Goal: Task Accomplishment & Management: Use online tool/utility

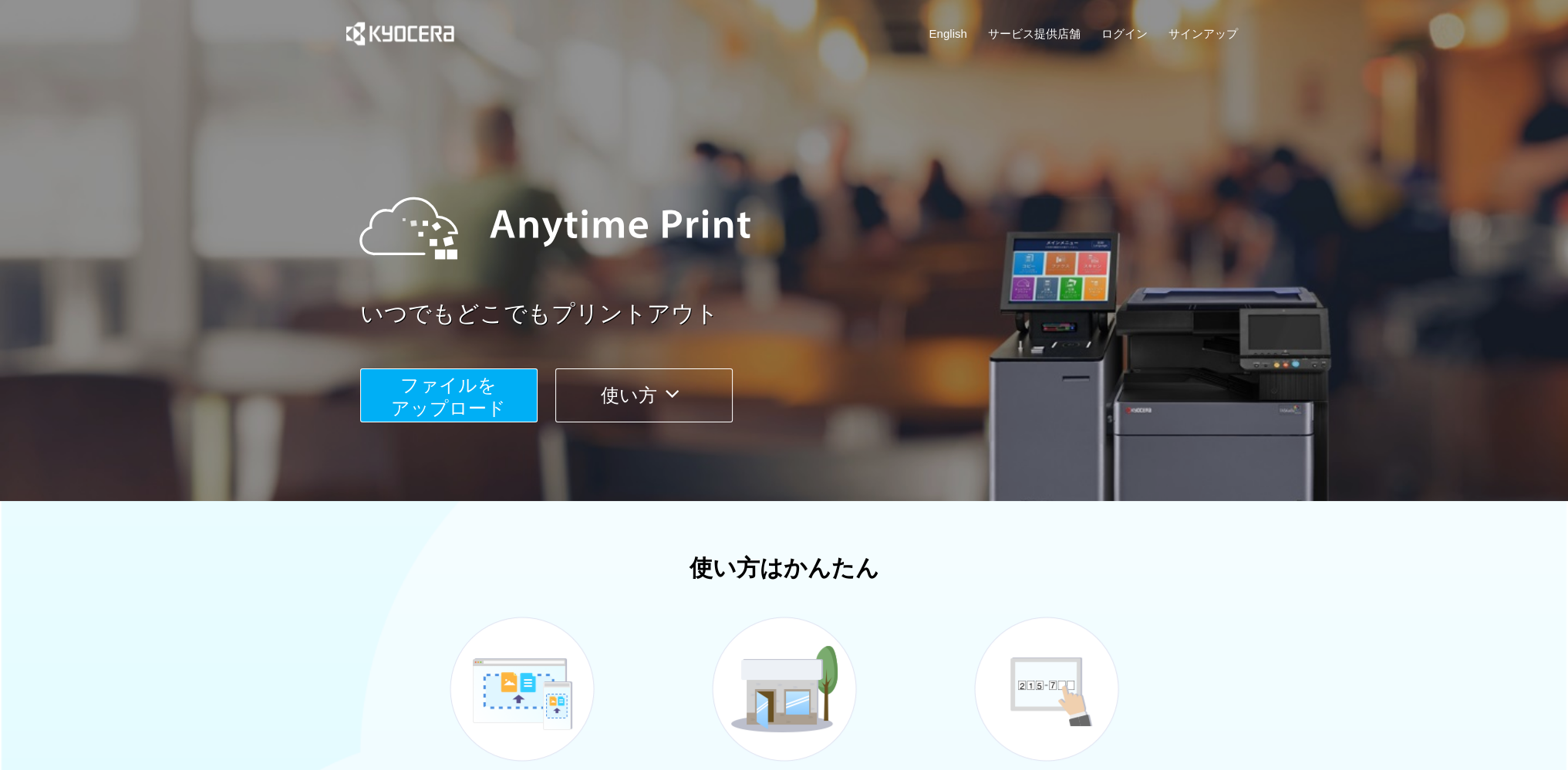
click at [420, 385] on span "ファイルを ​​アップロード" at bounding box center [447, 396] width 115 height 44
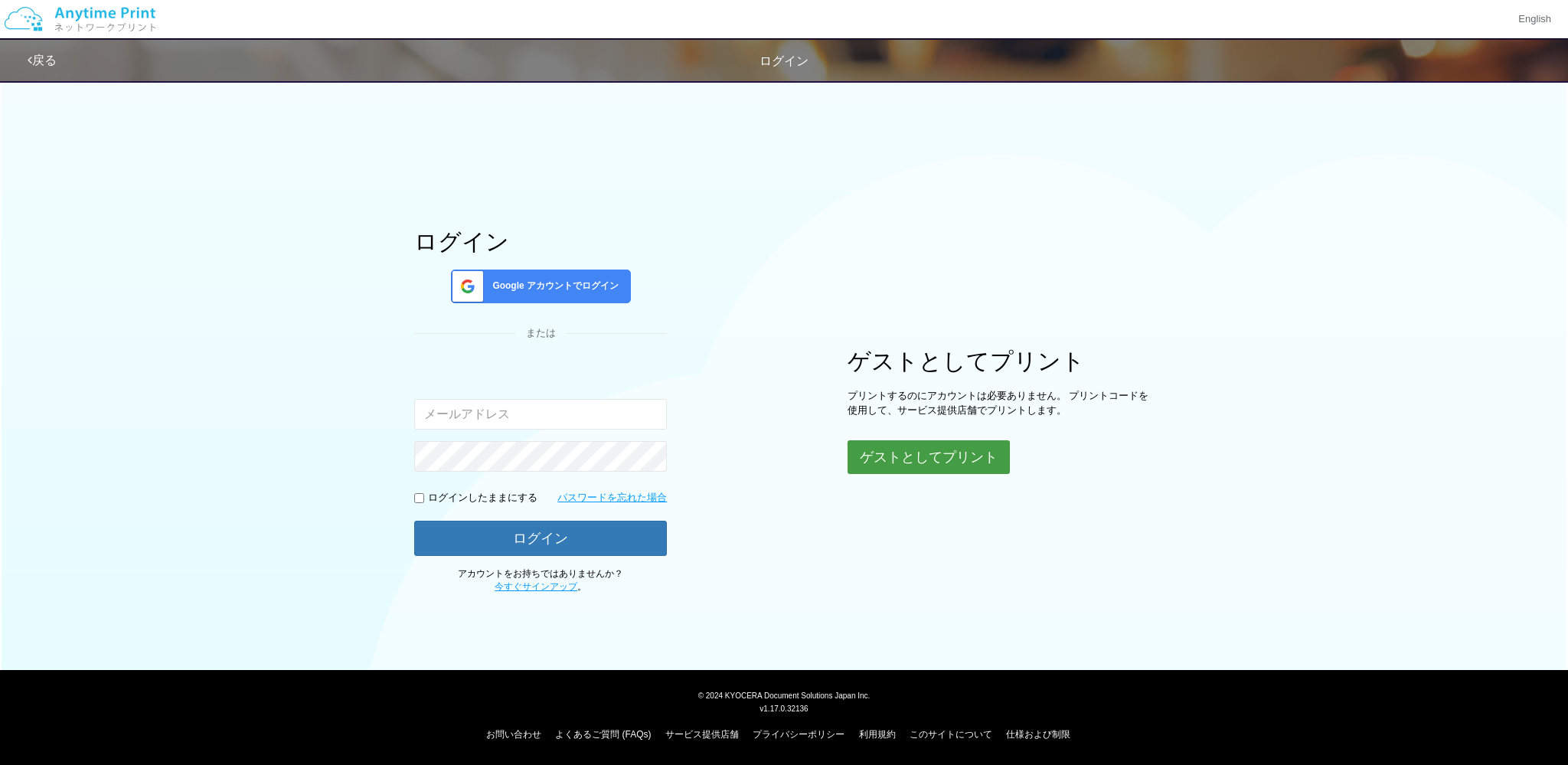
click at [894, 462] on button "ゲストとしてプリント" at bounding box center [928, 458] width 162 height 33
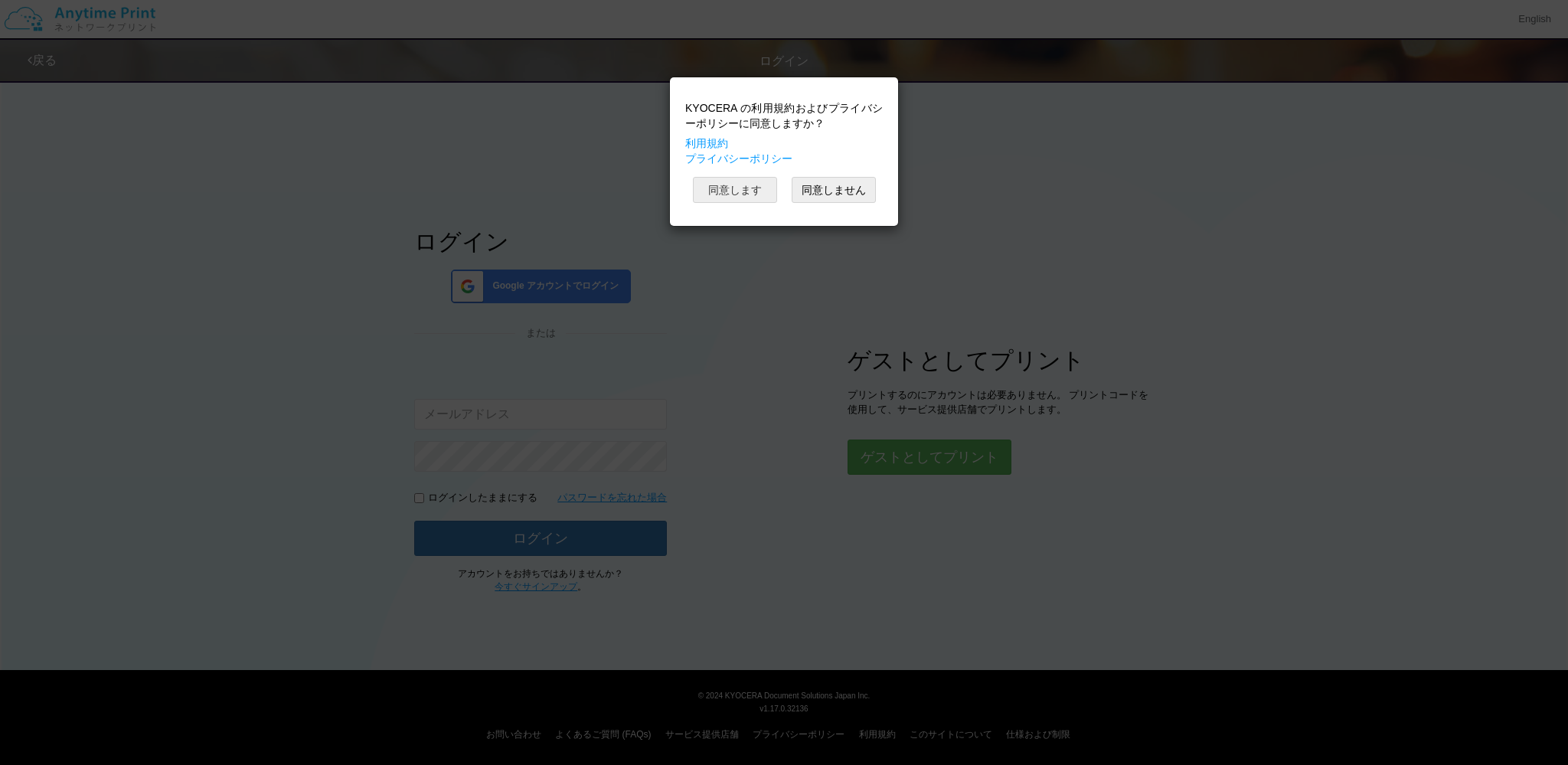
click at [749, 188] on button "同意します" at bounding box center [735, 190] width 84 height 26
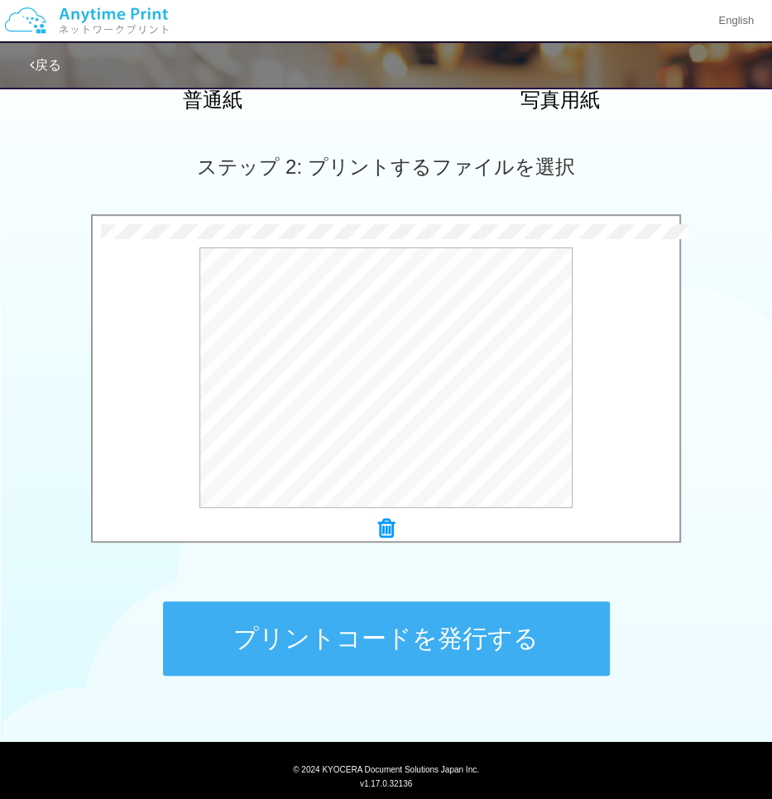
scroll to position [459, 0]
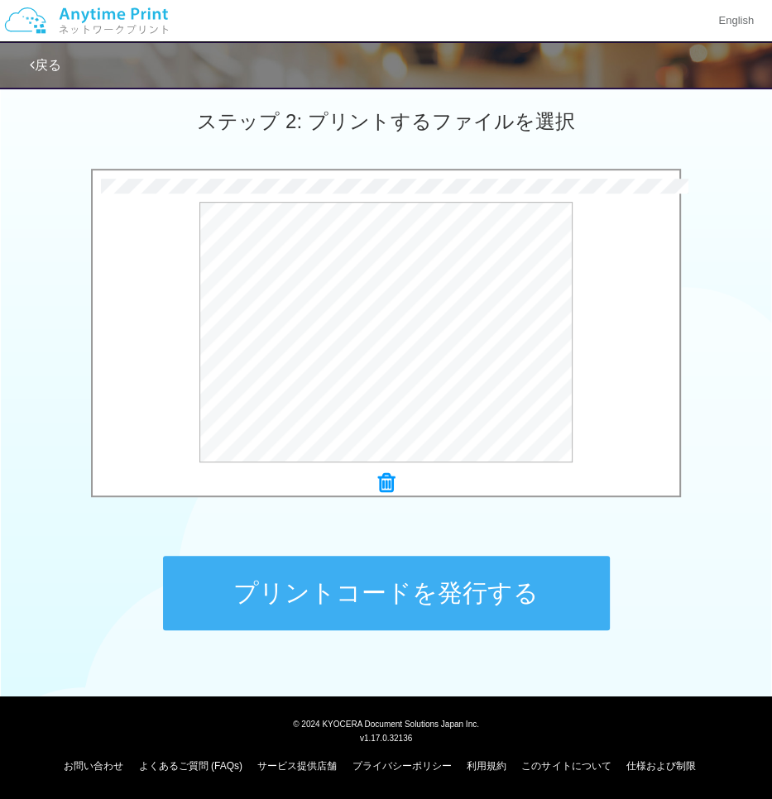
click at [262, 580] on button "プリントコードを発行する" at bounding box center [386, 593] width 447 height 74
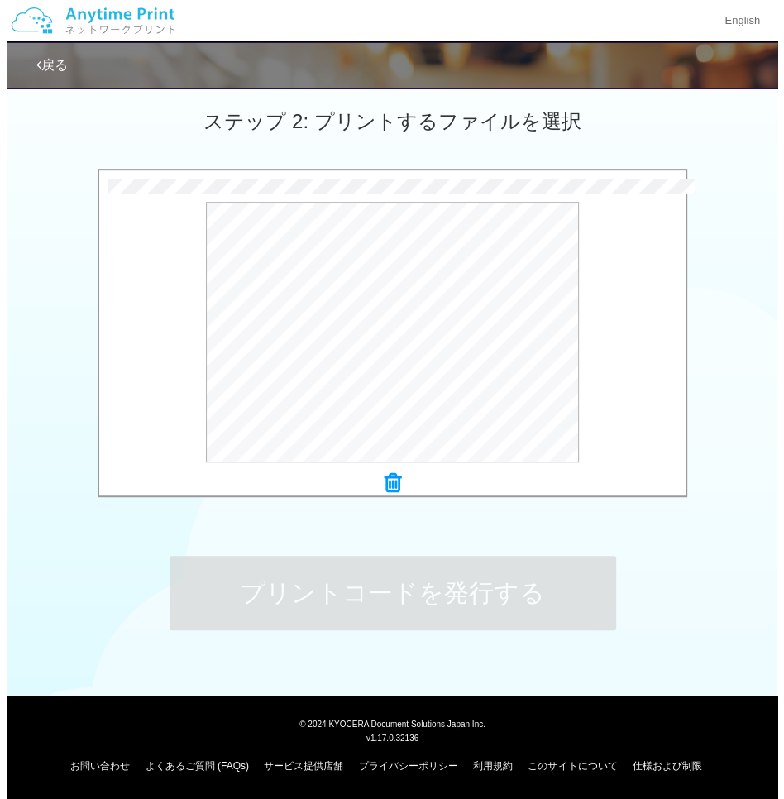
scroll to position [0, 0]
